Goal: Book appointment/travel/reservation

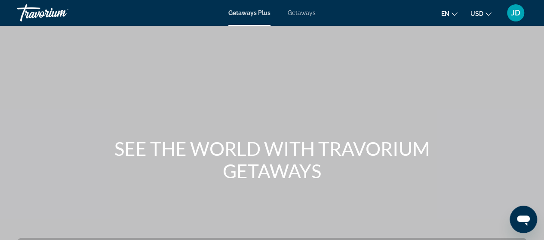
click at [247, 12] on span "Getaways Plus" at bounding box center [249, 12] width 42 height 7
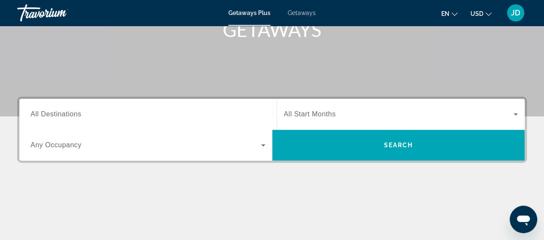
scroll to position [155, 0]
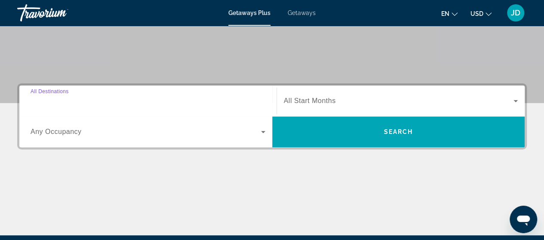
click at [114, 100] on input "Destination All Destinations" at bounding box center [148, 101] width 235 height 10
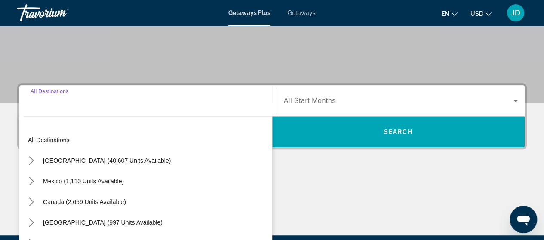
scroll to position [210, 0]
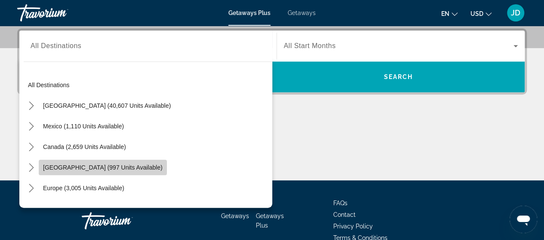
click at [125, 169] on span "[GEOGRAPHIC_DATA] (997 units available)" at bounding box center [103, 167] width 120 height 7
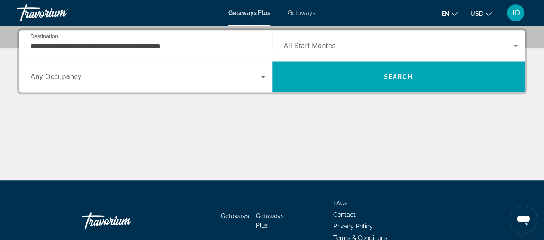
click at [315, 47] on span "All Start Months" at bounding box center [310, 45] width 52 height 7
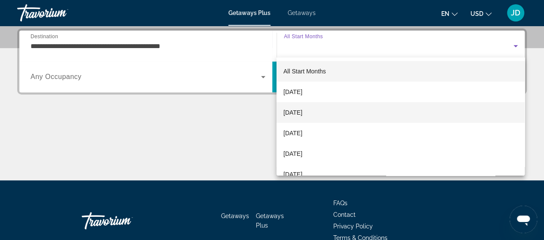
click at [298, 113] on span "[DATE]" at bounding box center [292, 112] width 19 height 10
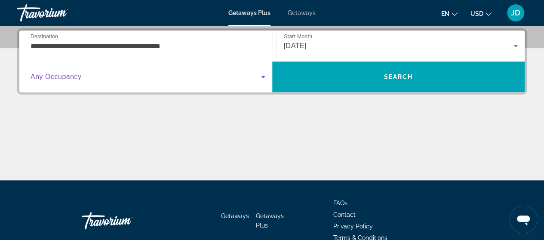
click at [262, 78] on icon "Search widget" at bounding box center [263, 77] width 10 height 10
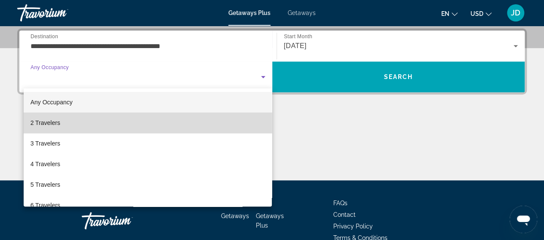
click at [202, 125] on mat-option "2 Travelers" at bounding box center [148, 123] width 249 height 21
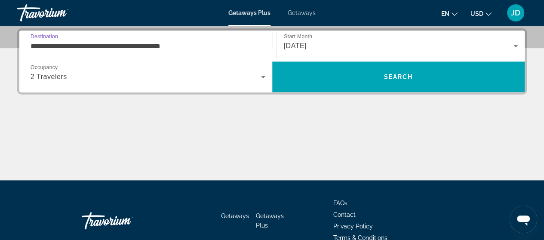
click at [117, 48] on input "**********" at bounding box center [148, 46] width 235 height 10
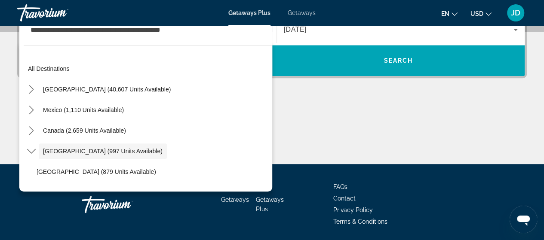
scroll to position [31, 0]
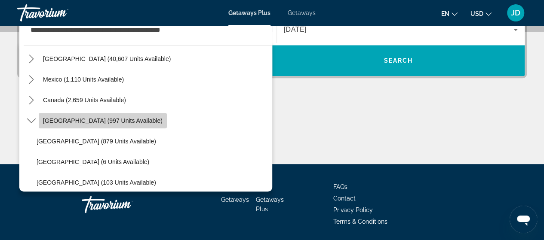
click at [149, 122] on span "[GEOGRAPHIC_DATA] (997 units available)" at bounding box center [103, 120] width 120 height 7
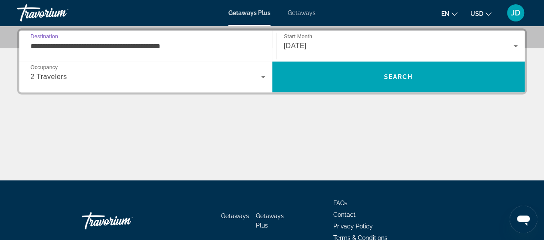
click at [172, 49] on input "**********" at bounding box center [148, 46] width 235 height 10
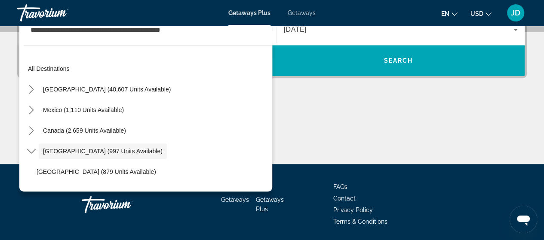
scroll to position [31, 0]
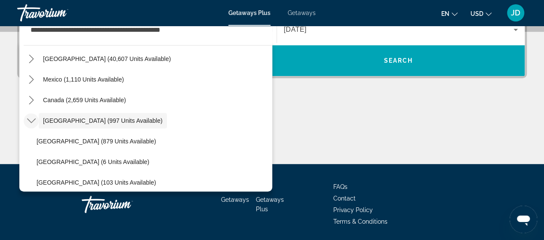
click at [31, 121] on icon "Toggle Caribbean & Atlantic Islands (997 units available) submenu" at bounding box center [31, 121] width 9 height 5
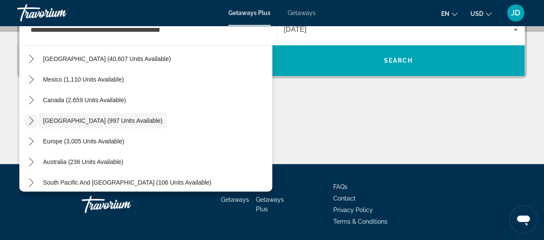
click at [31, 121] on icon "Toggle Caribbean & Atlantic Islands (997 units available) submenu" at bounding box center [31, 121] width 5 height 9
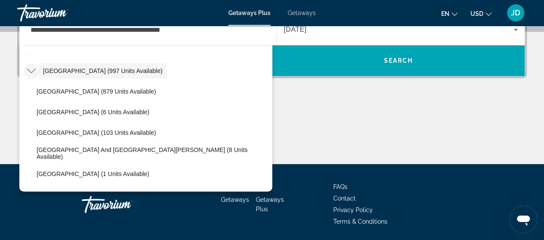
scroll to position [58, 0]
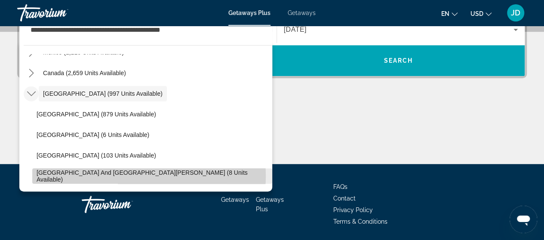
click at [137, 175] on span "[GEOGRAPHIC_DATA] and [GEOGRAPHIC_DATA][PERSON_NAME] (8 units available)" at bounding box center [152, 176] width 231 height 14
type input "**********"
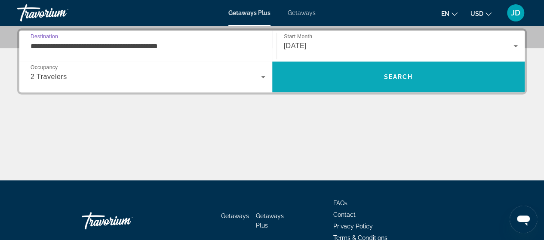
click at [405, 79] on span "Search" at bounding box center [398, 77] width 29 height 7
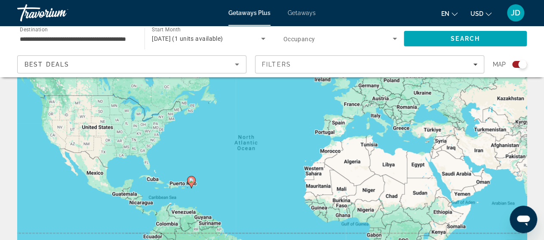
scroll to position [72, 0]
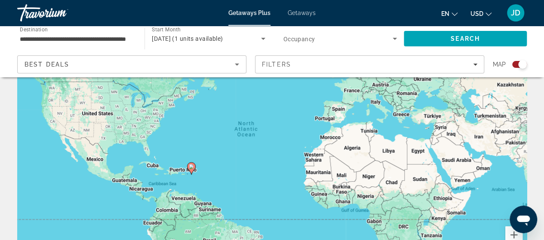
click at [190, 168] on image "Main content" at bounding box center [191, 166] width 5 height 5
type input "**********"
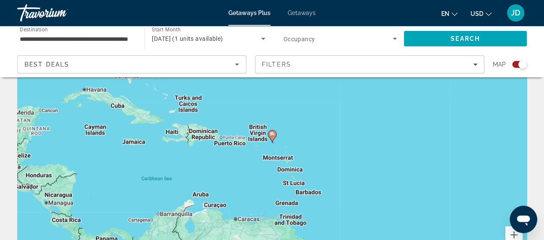
click at [519, 67] on div "Search widget" at bounding box center [522, 64] width 9 height 9
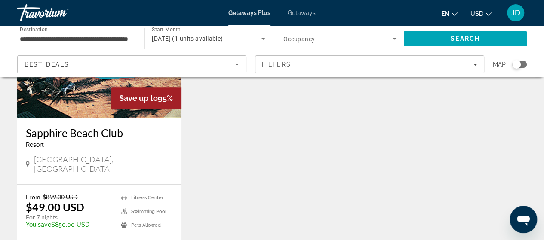
scroll to position [128, 0]
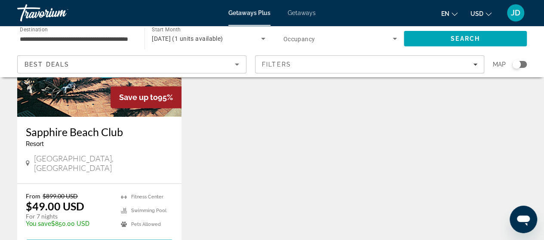
click at [78, 86] on img "Main content" at bounding box center [99, 48] width 164 height 138
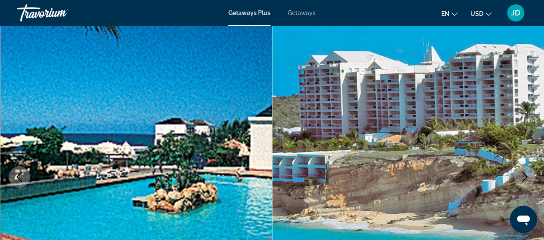
scroll to position [64, 0]
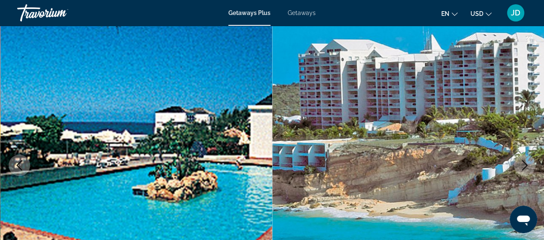
click at [525, 161] on icon "Next image" at bounding box center [524, 165] width 10 height 10
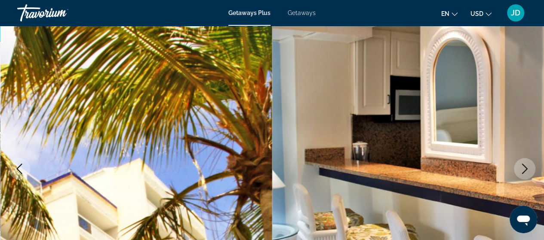
scroll to position [58, 0]
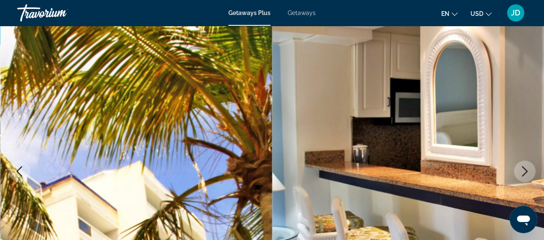
click at [525, 172] on icon "Next image" at bounding box center [524, 171] width 10 height 10
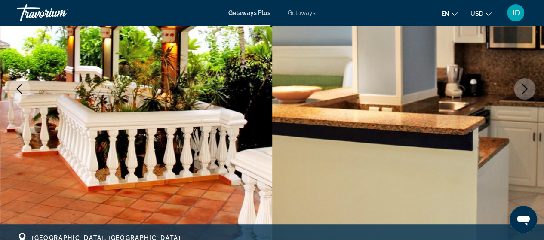
scroll to position [145, 0]
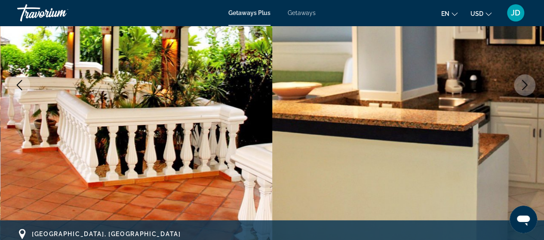
click at [525, 172] on img "Main content" at bounding box center [408, 85] width 272 height 408
click at [525, 80] on icon "Next image" at bounding box center [524, 85] width 10 height 10
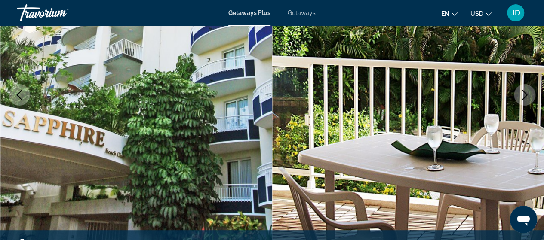
scroll to position [135, 0]
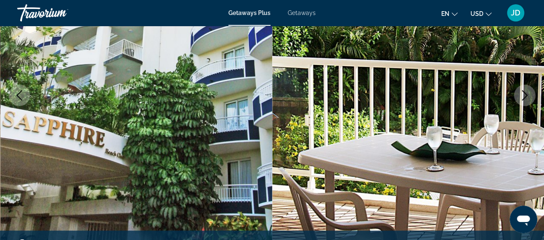
click at [526, 93] on icon "Next image" at bounding box center [524, 95] width 10 height 10
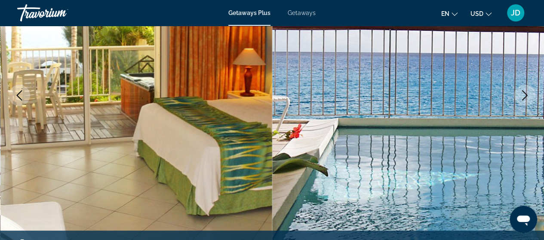
click at [526, 93] on icon "Next image" at bounding box center [524, 95] width 10 height 10
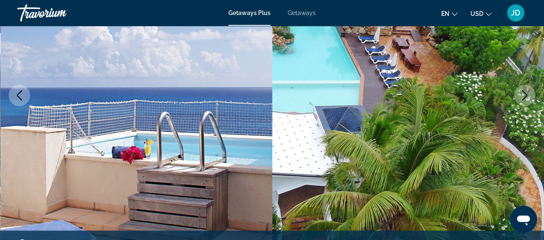
click at [524, 94] on icon "Next image" at bounding box center [524, 95] width 10 height 10
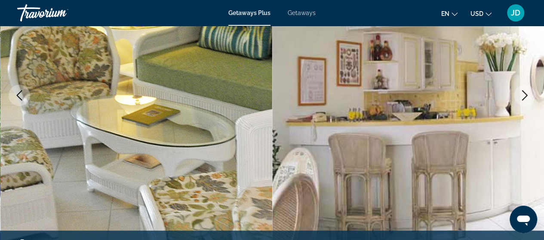
click at [524, 94] on icon "Next image" at bounding box center [524, 95] width 10 height 10
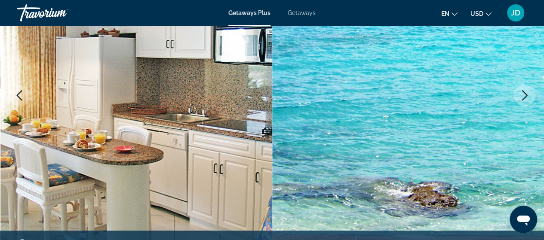
click at [524, 94] on icon "Next image" at bounding box center [524, 95] width 10 height 10
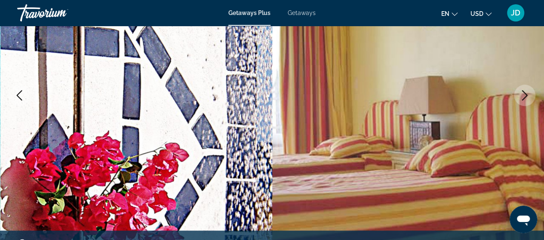
click at [524, 94] on icon "Next image" at bounding box center [524, 95] width 10 height 10
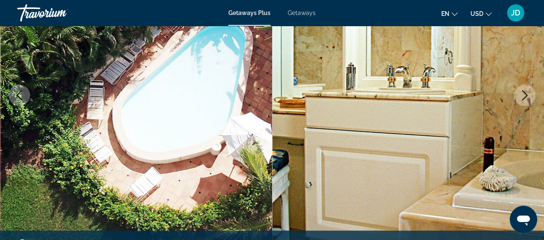
click at [524, 94] on icon "Next image" at bounding box center [524, 95] width 10 height 10
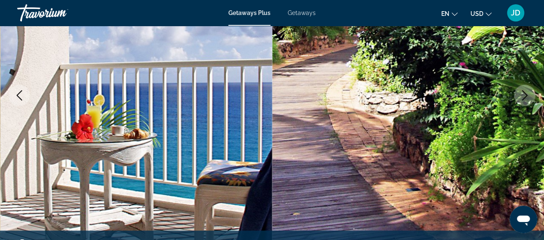
click at [524, 94] on icon "Next image" at bounding box center [524, 95] width 10 height 10
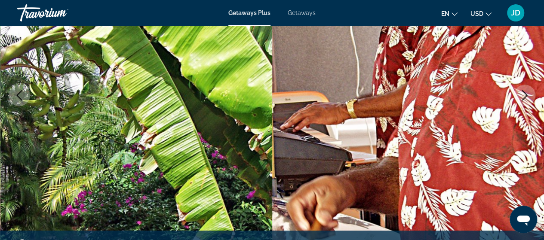
click at [524, 94] on icon "Next image" at bounding box center [524, 95] width 10 height 10
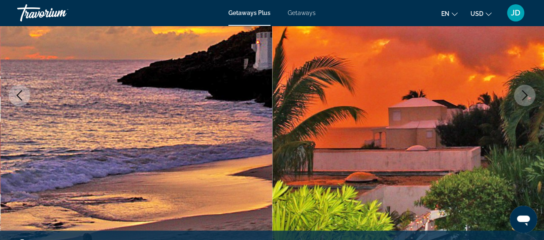
click at [524, 94] on icon "Next image" at bounding box center [524, 95] width 10 height 10
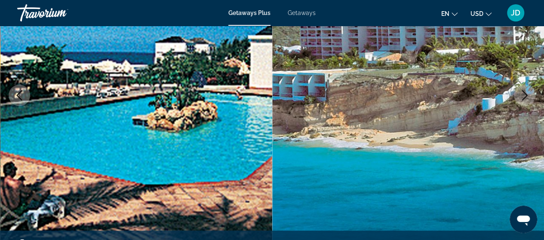
click at [524, 94] on icon "Next image" at bounding box center [524, 95] width 10 height 10
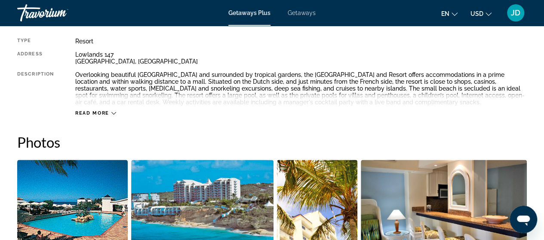
scroll to position [460, 0]
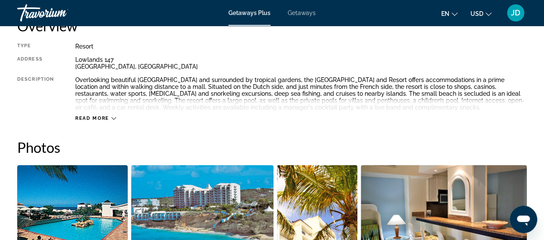
click at [113, 119] on icon "Main content" at bounding box center [113, 118] width 5 height 3
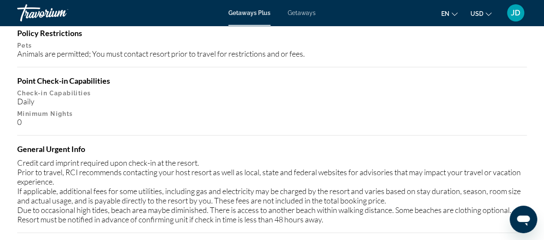
scroll to position [1114, 0]
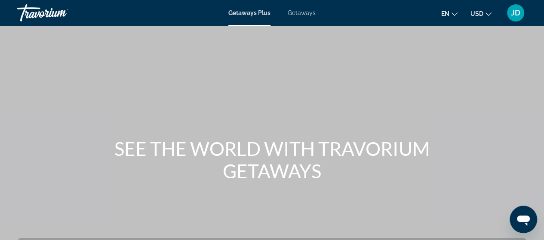
click at [307, 12] on span "Getaways" at bounding box center [302, 12] width 28 height 7
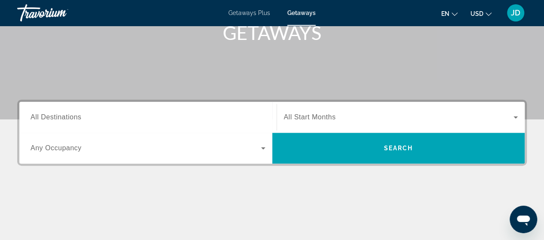
scroll to position [143, 0]
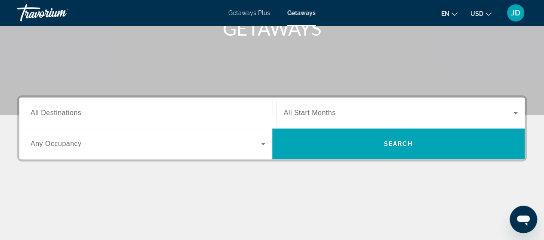
click at [205, 120] on div "Search widget" at bounding box center [148, 113] width 235 height 25
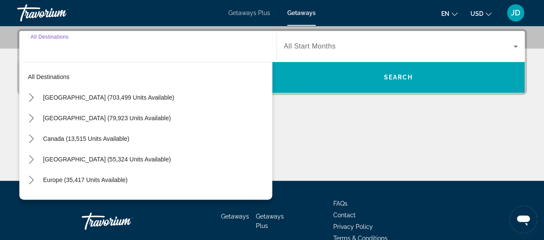
scroll to position [210, 0]
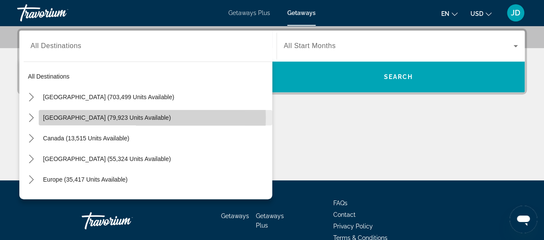
click at [91, 117] on span "[GEOGRAPHIC_DATA] (79,923 units available)" at bounding box center [107, 117] width 128 height 7
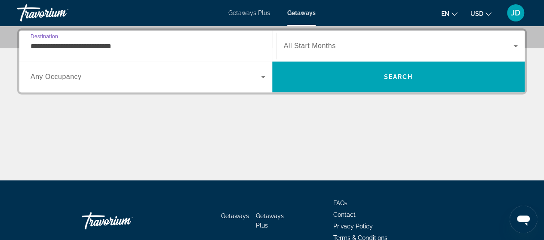
click at [517, 46] on icon "Search widget" at bounding box center [515, 46] width 10 height 10
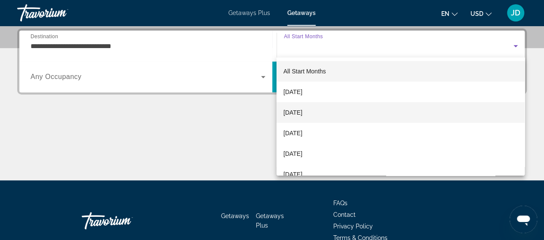
click at [302, 112] on span "[DATE]" at bounding box center [292, 112] width 19 height 10
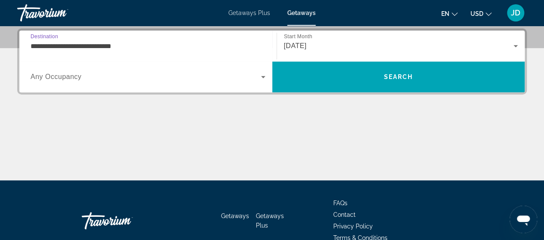
click at [137, 46] on input "**********" at bounding box center [148, 46] width 235 height 10
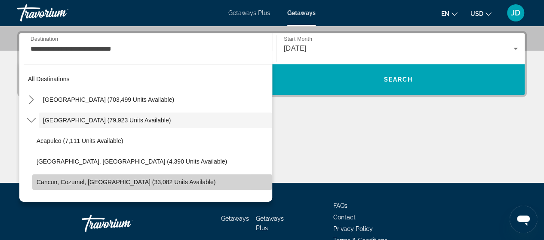
click at [166, 181] on span "Cancun, Cozumel, [GEOGRAPHIC_DATA] (33,082 units available)" at bounding box center [126, 182] width 179 height 7
type input "**********"
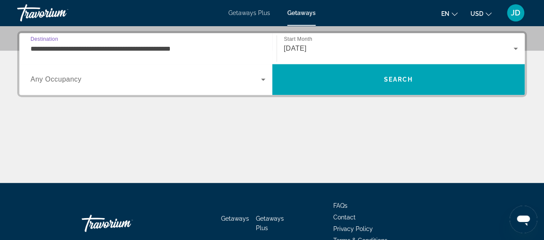
scroll to position [210, 0]
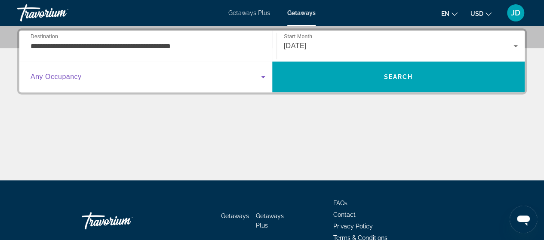
click at [265, 75] on icon "Search widget" at bounding box center [263, 77] width 10 height 10
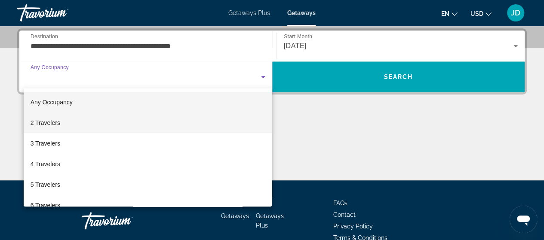
click at [134, 123] on mat-option "2 Travelers" at bounding box center [148, 123] width 249 height 21
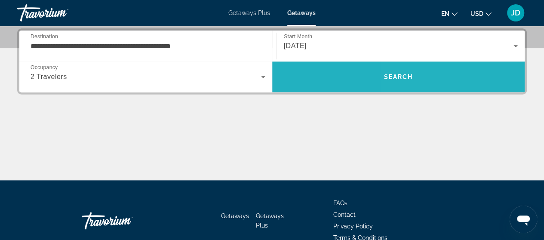
click at [410, 79] on span "Search" at bounding box center [398, 77] width 29 height 7
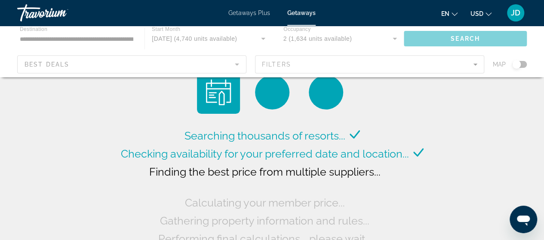
click at [236, 64] on div "Main content" at bounding box center [272, 52] width 544 height 52
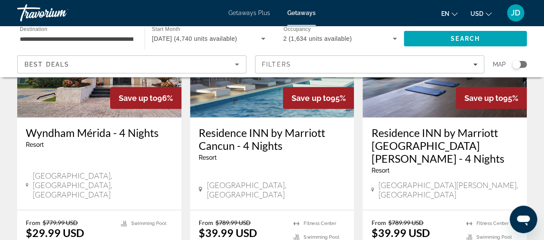
scroll to position [1189, 0]
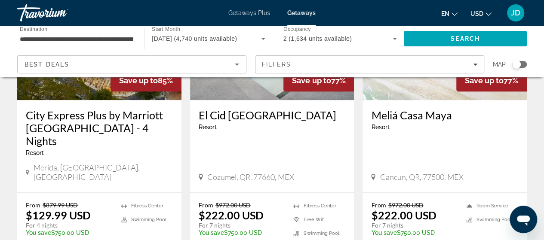
scroll to position [491, 0]
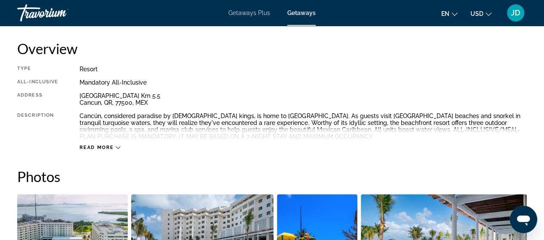
scroll to position [460, 0]
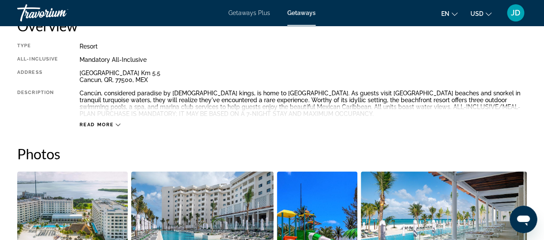
click at [117, 124] on icon "Main content" at bounding box center [118, 125] width 5 height 5
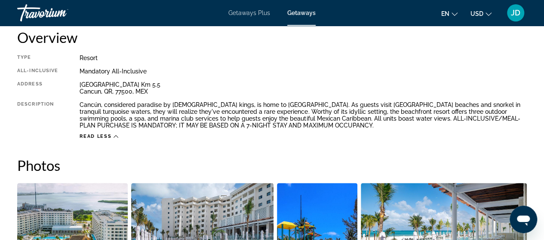
scroll to position [394, 0]
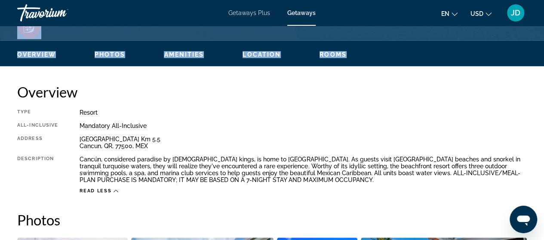
drag, startPoint x: 538, startPoint y: 43, endPoint x: 534, endPoint y: 14, distance: 28.7
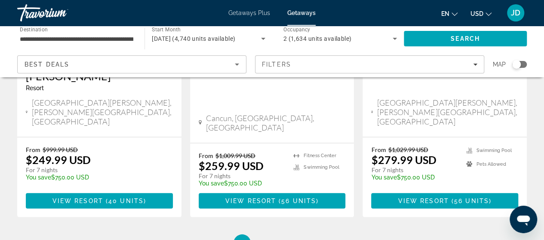
scroll to position [1190, 0]
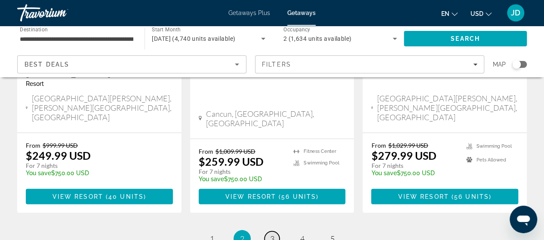
click at [274, 234] on span "3" at bounding box center [272, 238] width 4 height 9
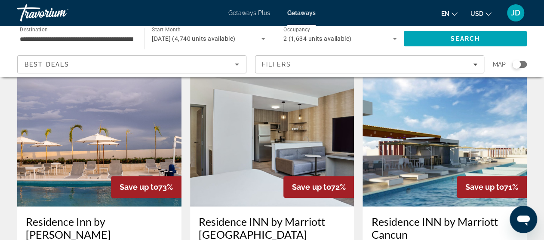
scroll to position [51, 0]
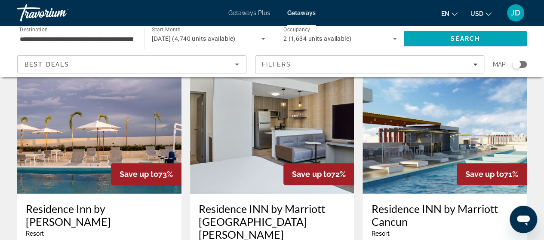
click at [79, 163] on img "Main content" at bounding box center [99, 125] width 164 height 138
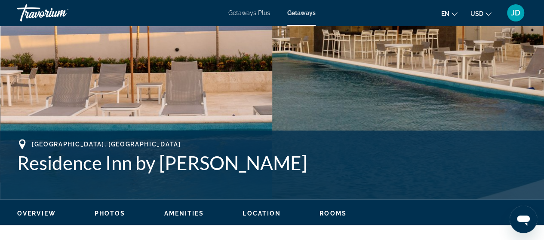
scroll to position [321, 0]
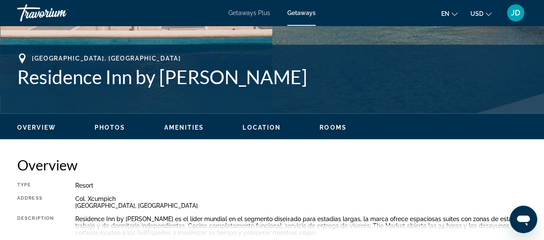
click at [107, 127] on span "Photos" at bounding box center [110, 127] width 31 height 7
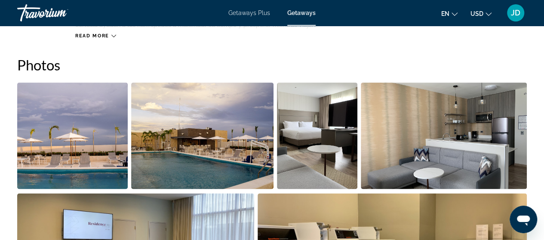
scroll to position [534, 0]
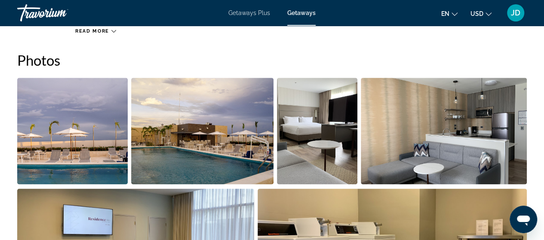
click at [84, 153] on img "Open full-screen image slider" at bounding box center [72, 131] width 110 height 107
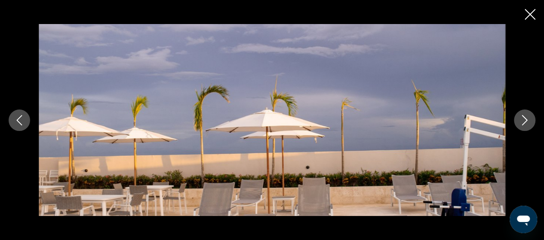
click at [525, 119] on icon "Next image" at bounding box center [524, 120] width 10 height 10
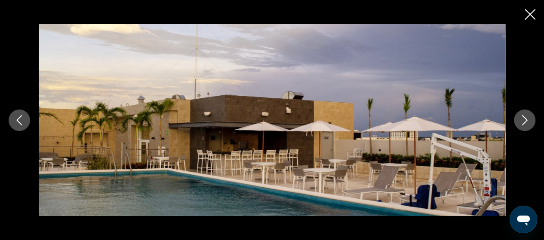
click at [525, 119] on icon "Next image" at bounding box center [524, 120] width 10 height 10
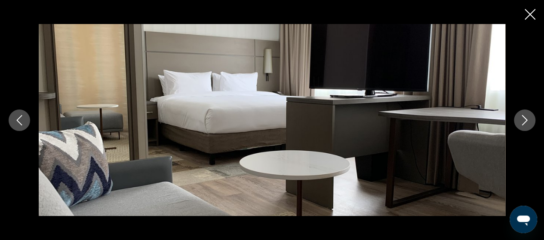
click at [525, 119] on icon "Next image" at bounding box center [524, 120] width 10 height 10
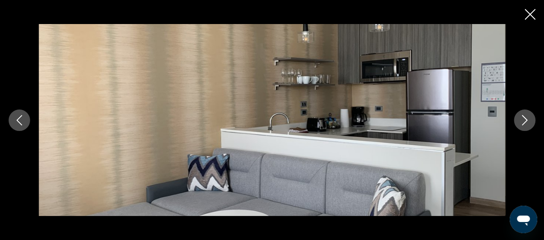
click at [525, 119] on icon "Next image" at bounding box center [524, 120] width 10 height 10
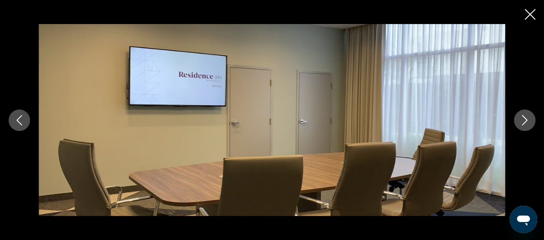
click at [525, 119] on icon "Next image" at bounding box center [524, 120] width 10 height 10
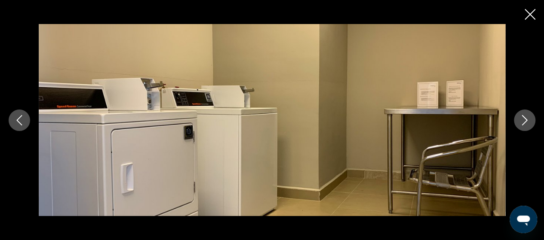
click at [525, 119] on icon "Next image" at bounding box center [524, 120] width 10 height 10
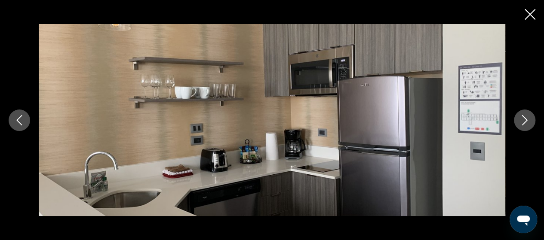
click at [525, 119] on icon "Next image" at bounding box center [524, 120] width 10 height 10
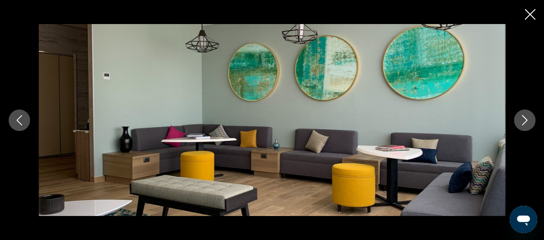
click at [525, 119] on icon "Next image" at bounding box center [524, 120] width 10 height 10
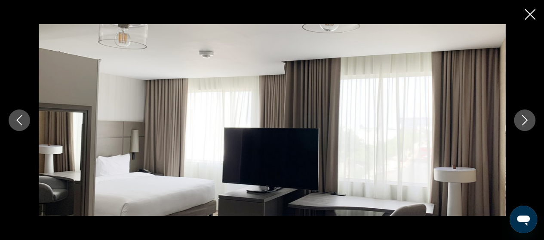
click at [525, 119] on icon "Next image" at bounding box center [524, 120] width 10 height 10
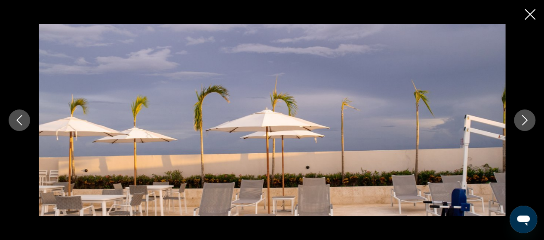
click at [530, 16] on icon "Close slideshow" at bounding box center [530, 14] width 11 height 11
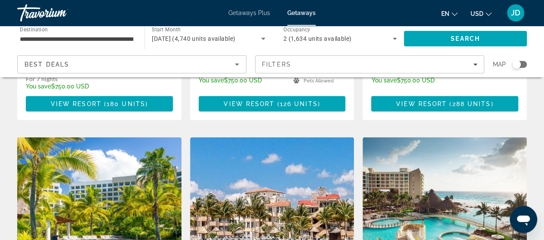
scroll to position [992, 0]
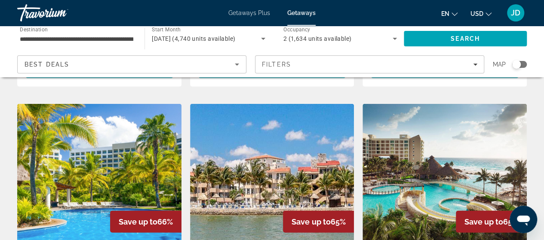
click at [432, 116] on img "Main content" at bounding box center [444, 173] width 164 height 138
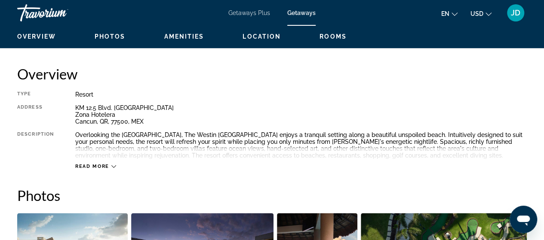
scroll to position [365, 0]
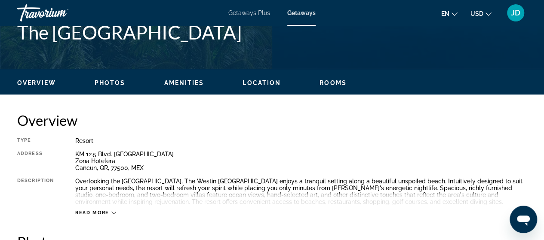
click at [187, 84] on span "Amenities" at bounding box center [184, 83] width 40 height 7
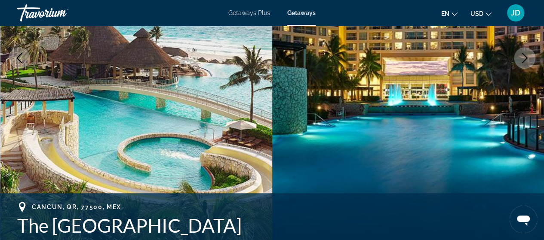
scroll to position [100, 0]
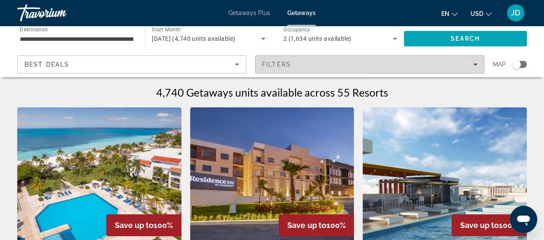
click at [475, 62] on icon "Filters" at bounding box center [475, 64] width 4 height 4
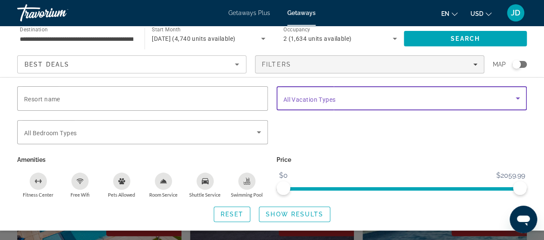
click at [518, 96] on icon "Search widget" at bounding box center [518, 98] width 10 height 10
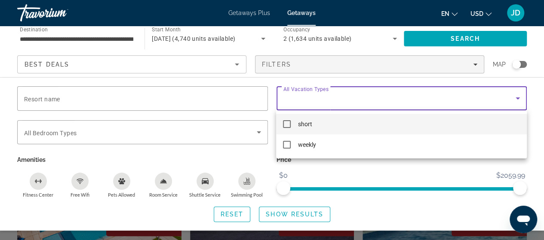
click at [431, 169] on div at bounding box center [272, 120] width 544 height 240
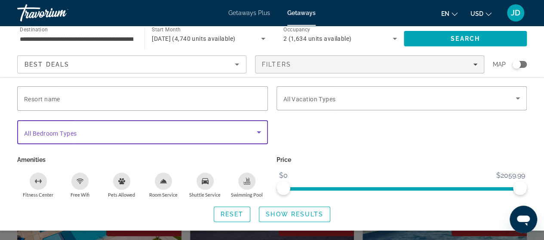
click at [259, 132] on icon "Search widget" at bounding box center [259, 133] width 4 height 2
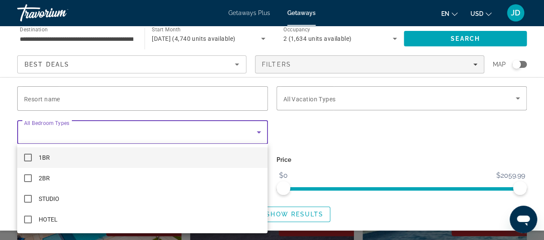
click at [419, 138] on div at bounding box center [272, 120] width 544 height 240
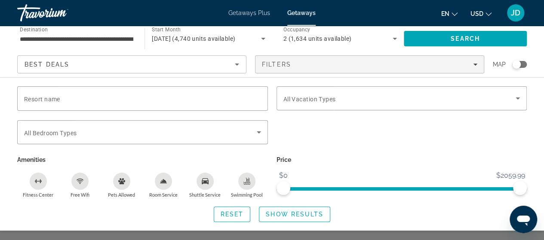
scroll to position [197, 0]
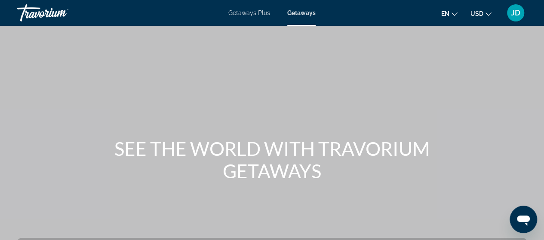
click at [255, 12] on span "Getaways Plus" at bounding box center [249, 12] width 42 height 7
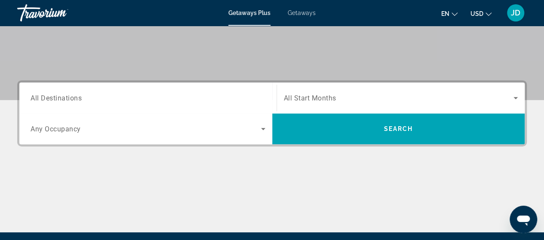
scroll to position [171, 0]
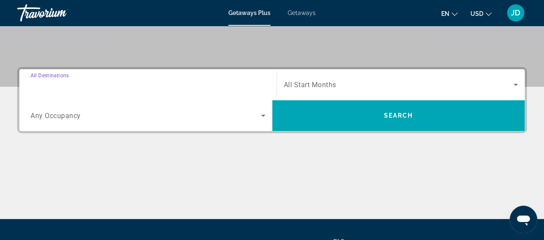
click at [138, 82] on input "Destination All Destinations" at bounding box center [148, 85] width 235 height 10
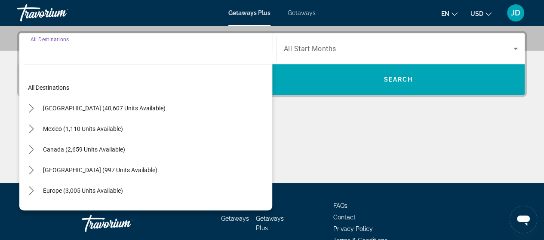
scroll to position [210, 0]
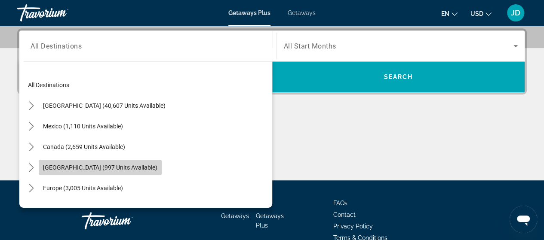
click at [98, 166] on span "[GEOGRAPHIC_DATA] (997 units available)" at bounding box center [100, 167] width 114 height 7
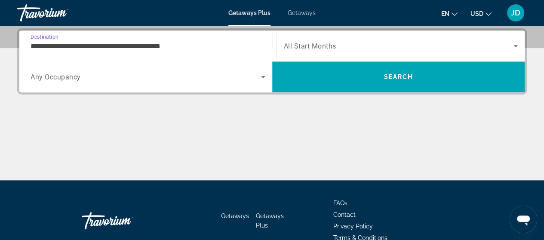
click at [198, 46] on input "**********" at bounding box center [148, 46] width 235 height 10
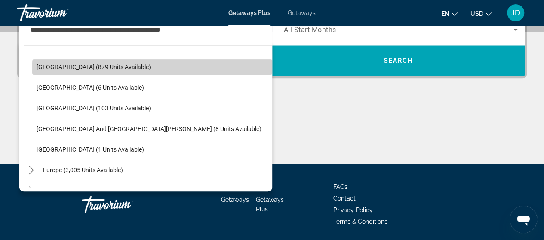
scroll to position [110, 0]
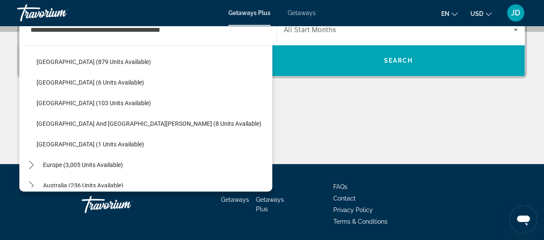
click at [305, 115] on div "Main content" at bounding box center [271, 132] width 509 height 64
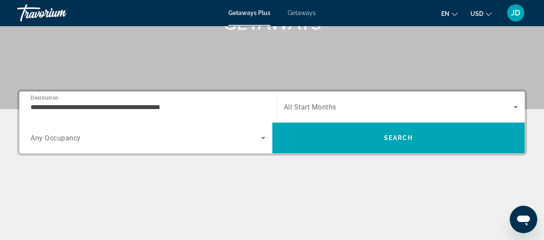
scroll to position [140, 0]
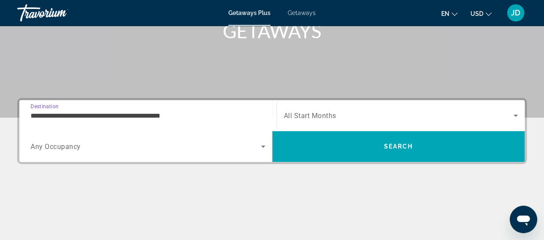
click at [182, 111] on input "**********" at bounding box center [148, 116] width 235 height 10
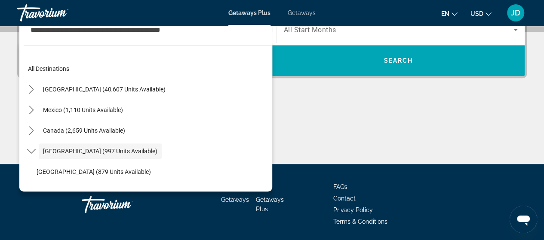
scroll to position [31, 0]
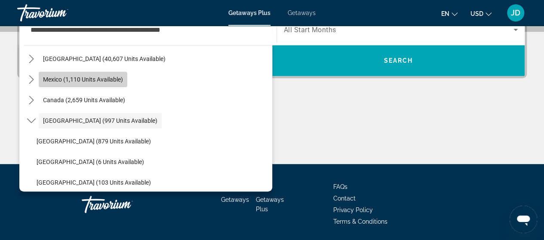
click at [93, 81] on span "Mexico (1,110 units available)" at bounding box center [83, 79] width 80 height 7
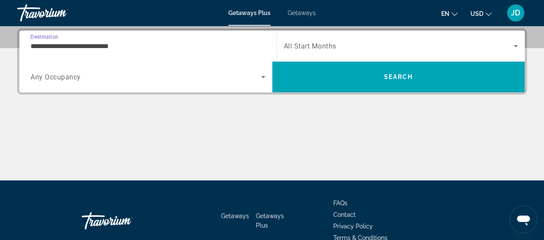
click at [126, 49] on input "**********" at bounding box center [148, 46] width 235 height 10
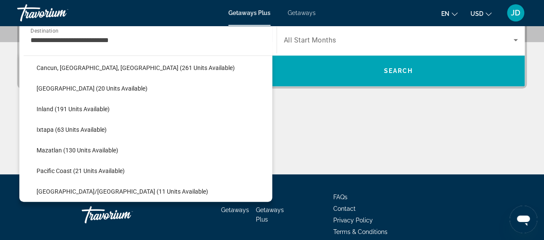
scroll to position [118, 0]
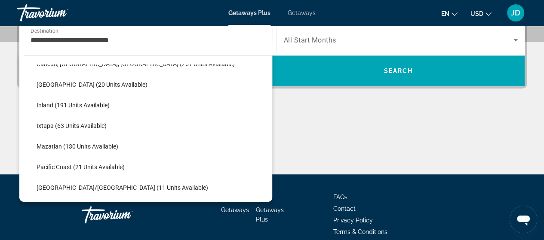
drag, startPoint x: 272, startPoint y: 133, endPoint x: 272, endPoint y: 128, distance: 4.7
click at [272, 128] on div "Main content" at bounding box center [271, 142] width 509 height 64
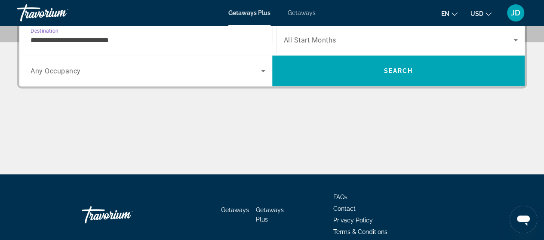
click at [237, 42] on input "**********" at bounding box center [148, 40] width 235 height 10
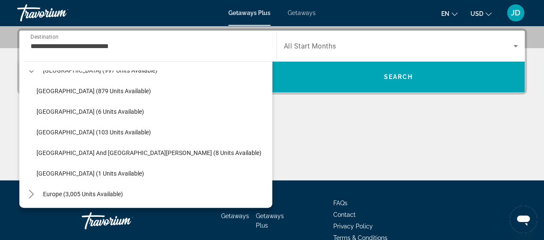
scroll to position [304, 0]
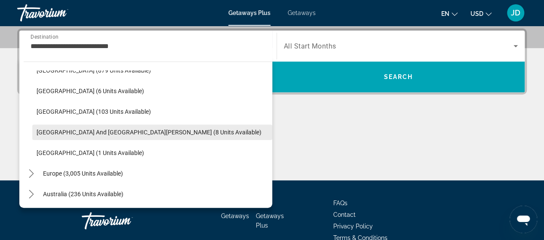
click at [80, 135] on span "[GEOGRAPHIC_DATA] and [GEOGRAPHIC_DATA][PERSON_NAME] (8 units available)" at bounding box center [149, 132] width 225 height 7
type input "**********"
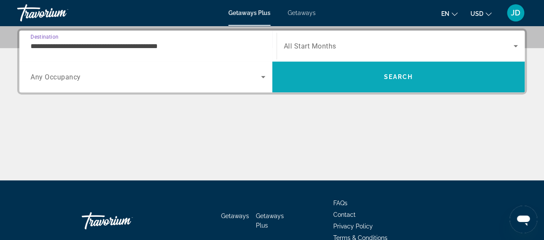
click at [403, 76] on span "Search" at bounding box center [398, 77] width 29 height 7
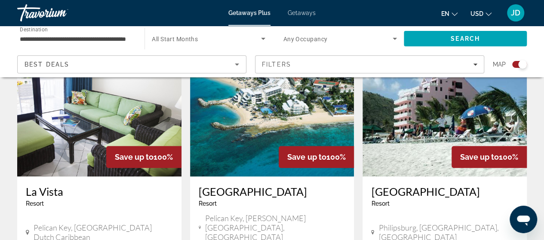
scroll to position [333, 0]
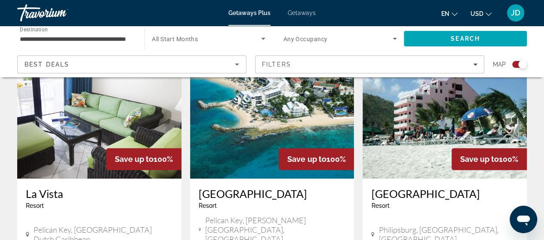
click at [97, 111] on img "Main content" at bounding box center [99, 110] width 164 height 138
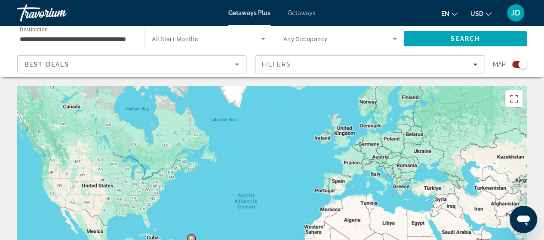
click at [127, 41] on input "**********" at bounding box center [77, 39] width 114 height 10
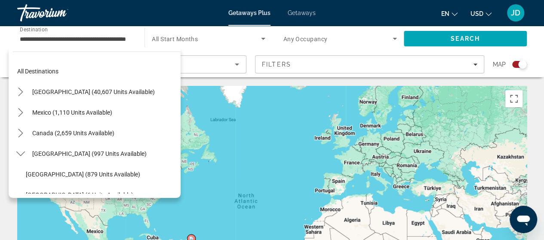
scroll to position [1, 0]
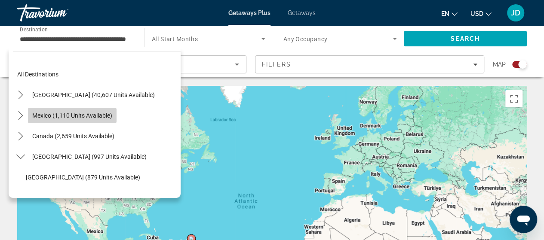
click at [101, 116] on span "Mexico (1,110 units available)" at bounding box center [72, 115] width 80 height 7
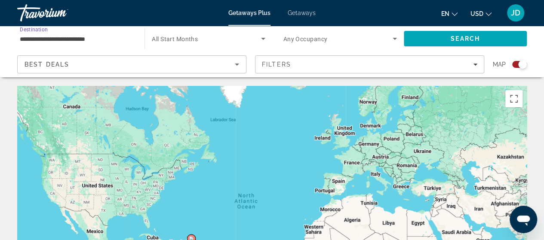
click at [121, 40] on input "**********" at bounding box center [77, 39] width 114 height 10
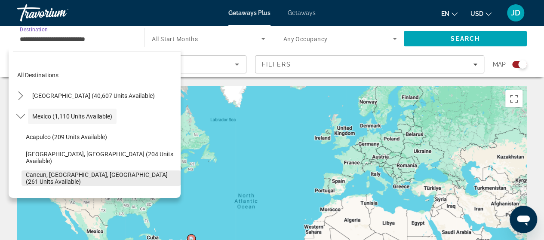
click at [81, 178] on span "Cancun, [GEOGRAPHIC_DATA], [GEOGRAPHIC_DATA] (261 units available)" at bounding box center [101, 179] width 150 height 14
type input "**********"
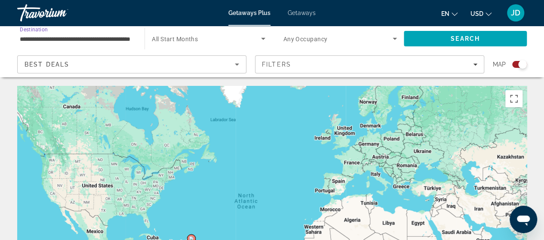
click at [210, 37] on span "Search widget" at bounding box center [206, 39] width 109 height 10
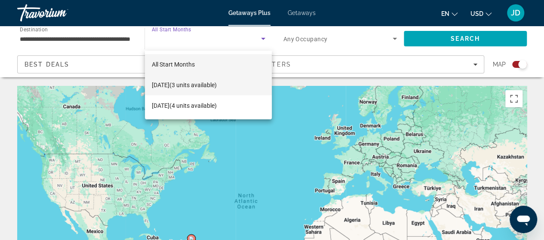
click at [178, 85] on span "[DATE] (3 units available)" at bounding box center [184, 85] width 65 height 10
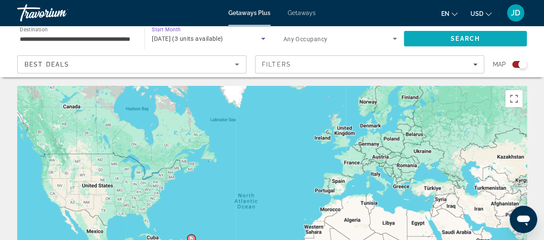
click at [459, 38] on span "Search" at bounding box center [465, 38] width 29 height 7
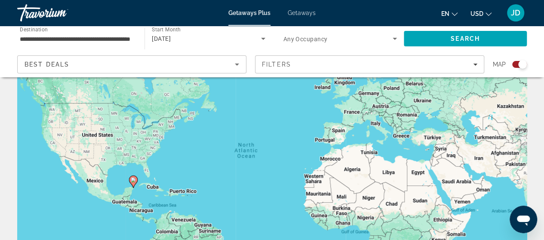
scroll to position [60, 0]
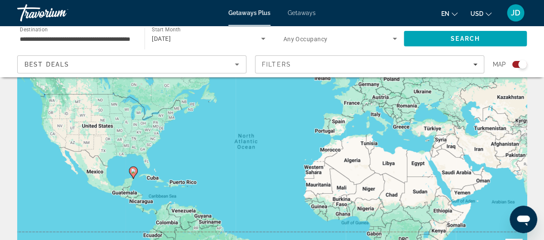
click at [132, 172] on image "Main content" at bounding box center [133, 171] width 5 height 5
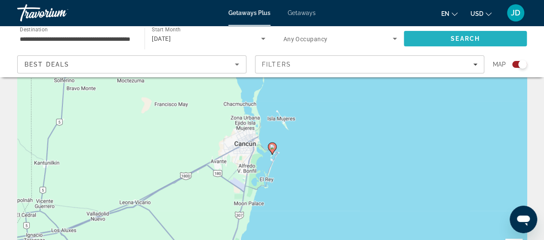
click at [476, 38] on span "Search" at bounding box center [465, 38] width 29 height 7
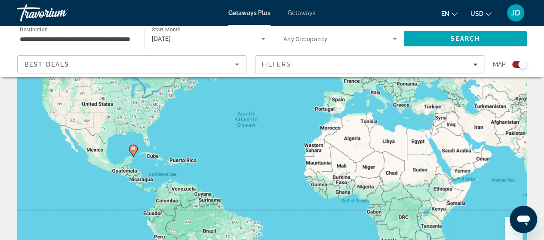
scroll to position [0, 0]
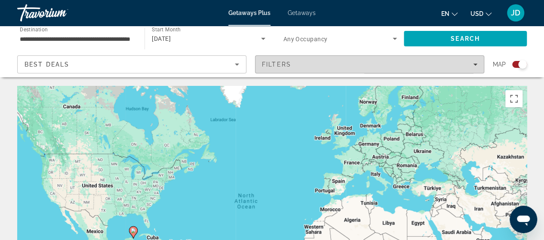
click at [474, 65] on icon "Filters" at bounding box center [475, 64] width 4 height 4
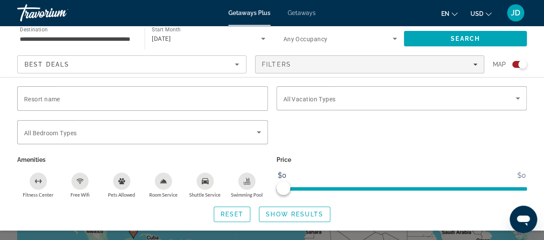
click at [121, 39] on input "**********" at bounding box center [77, 39] width 114 height 10
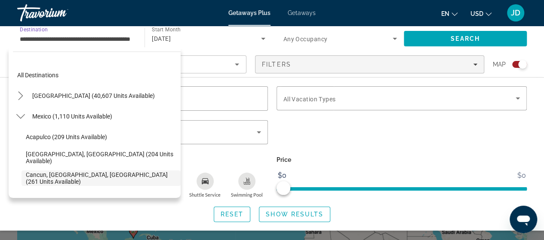
scroll to position [51, 0]
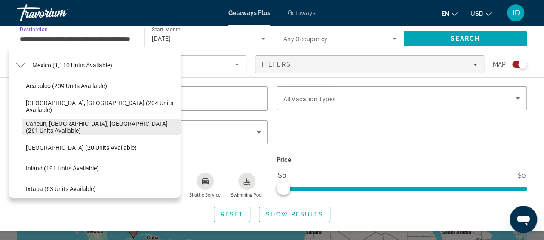
click at [61, 126] on span "Cancun, [GEOGRAPHIC_DATA], [GEOGRAPHIC_DATA] (261 units available)" at bounding box center [101, 127] width 150 height 14
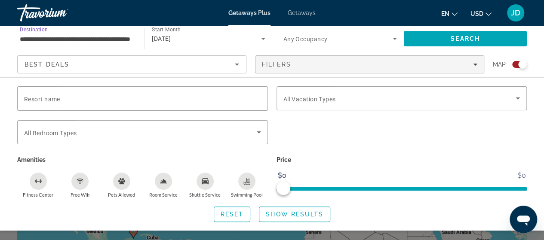
click at [79, 184] on div "Free Wifi" at bounding box center [79, 181] width 17 height 17
click at [245, 184] on icon "Swimming Pool" at bounding box center [246, 184] width 7 height 2
click at [163, 182] on icon "Room Service" at bounding box center [163, 181] width 6 height 4
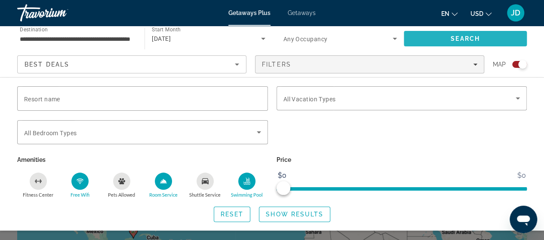
click at [457, 37] on span "Search" at bounding box center [465, 38] width 29 height 7
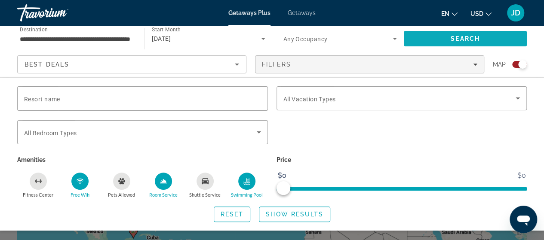
click at [473, 37] on span "Search" at bounding box center [465, 38] width 29 height 7
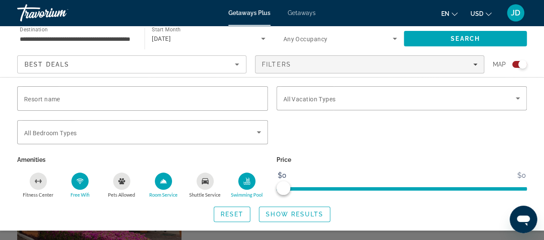
scroll to position [232, 0]
click at [267, 237] on div "Search widget" at bounding box center [272, 184] width 544 height 111
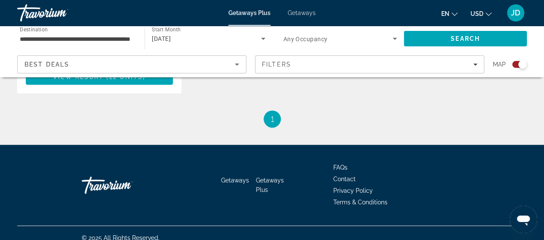
scroll to position [441, 0]
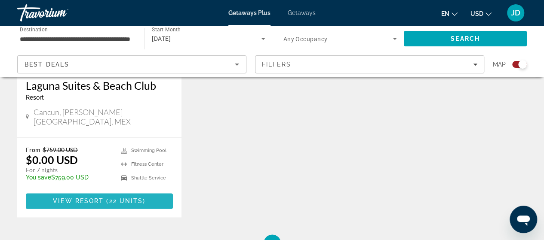
click at [104, 198] on span "Main content" at bounding box center [105, 201] width 3 height 7
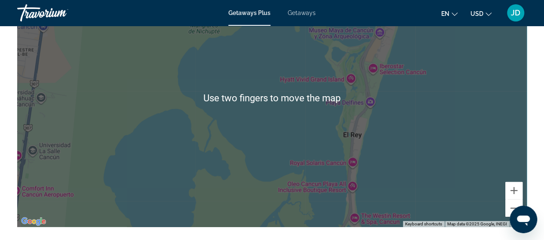
scroll to position [1209, 0]
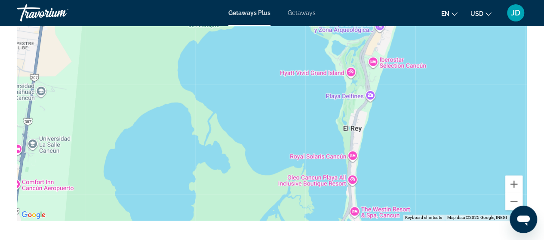
click at [353, 213] on div "Main content" at bounding box center [271, 92] width 509 height 258
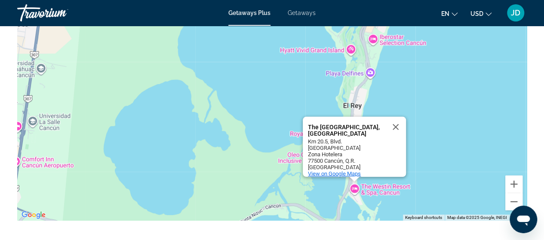
click at [347, 171] on span "View on Google Maps" at bounding box center [334, 174] width 53 height 6
